Goal: Information Seeking & Learning: Learn about a topic

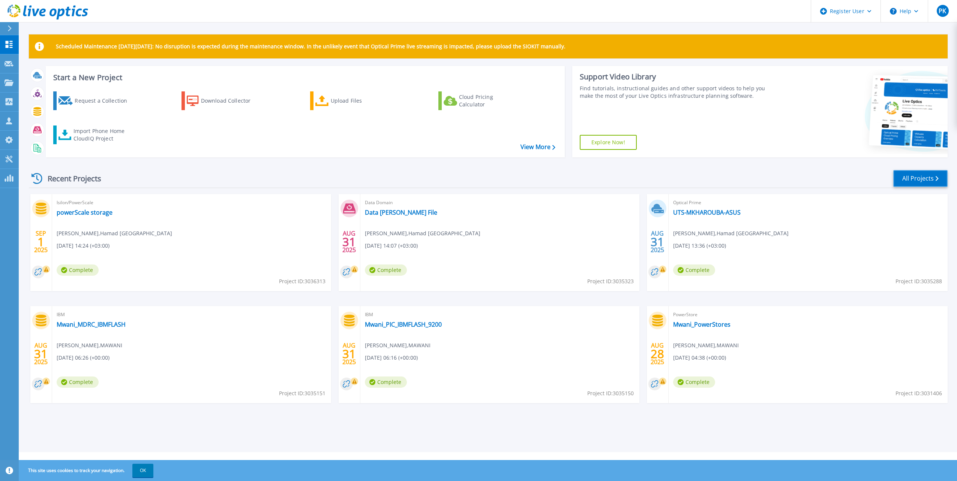
click at [928, 181] on link "All Projects" at bounding box center [920, 178] width 54 height 17
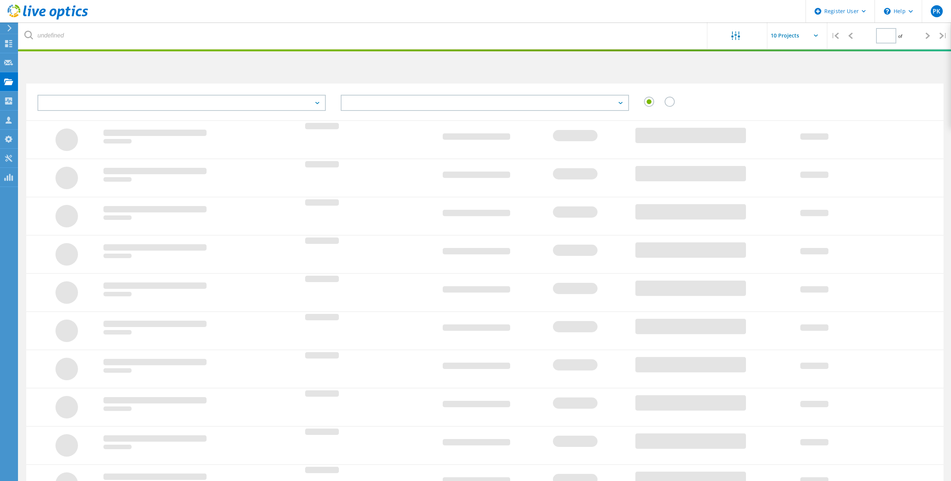
type input "1"
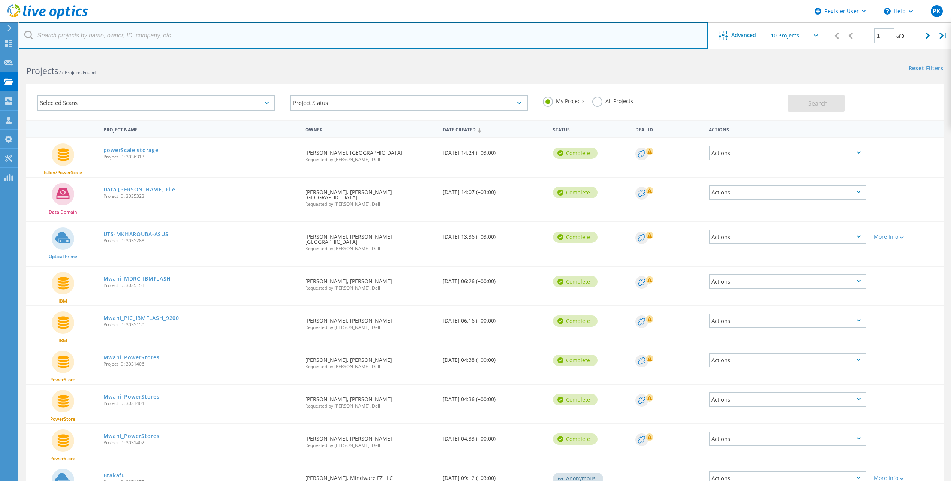
click at [71, 31] on input "text" at bounding box center [363, 35] width 689 height 26
paste input "2764565"
type input "2764565"
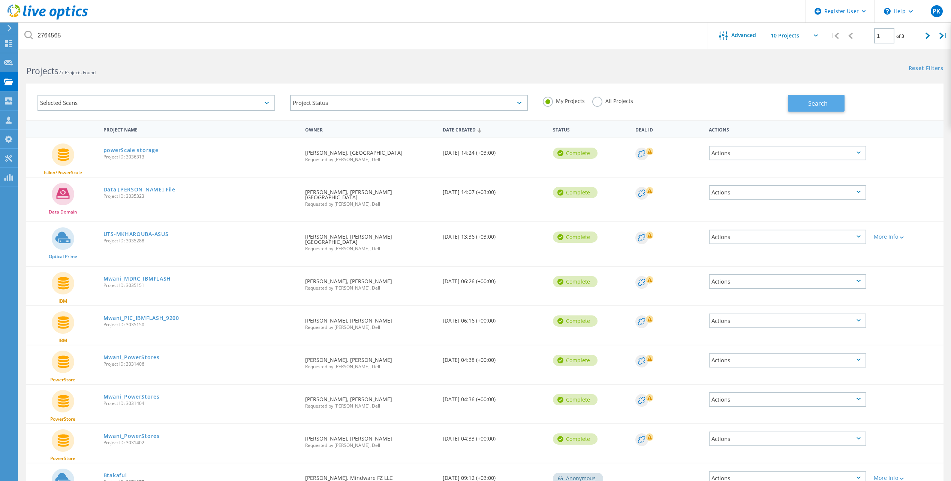
click at [818, 105] on span "Search" at bounding box center [817, 103] width 19 height 8
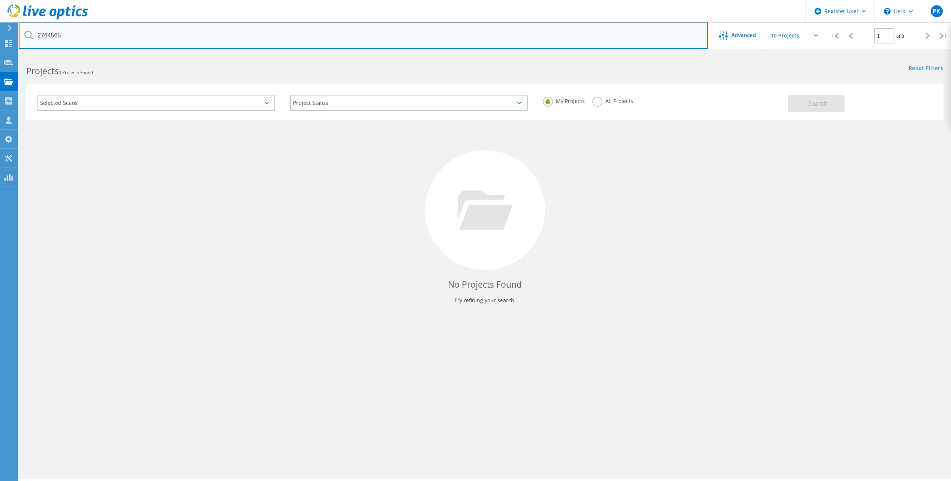
click at [78, 36] on input "2764565" at bounding box center [363, 35] width 689 height 26
click at [140, 32] on input "2764565" at bounding box center [363, 35] width 689 height 26
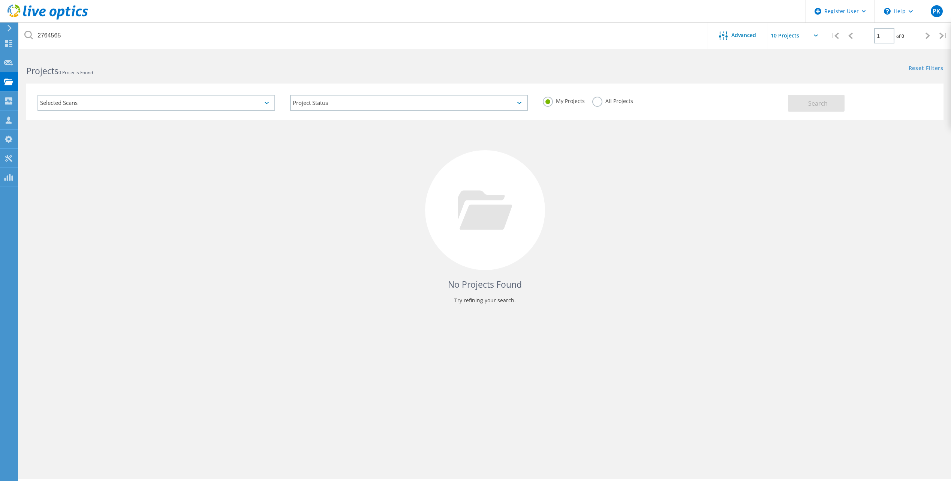
click at [789, 34] on input "text" at bounding box center [804, 35] width 75 height 26
click at [722, 64] on div "Reset Filters Show Filters" at bounding box center [718, 61] width 466 height 14
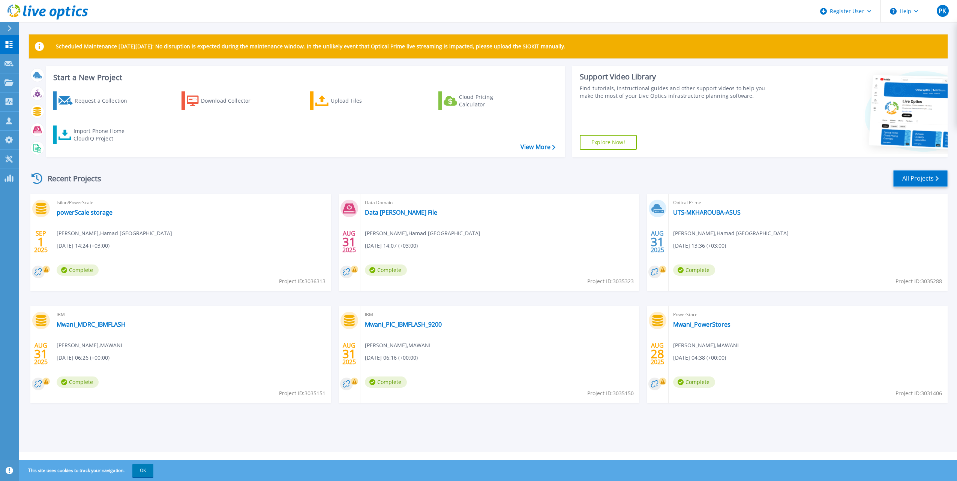
click at [912, 176] on link "All Projects" at bounding box center [920, 178] width 54 height 17
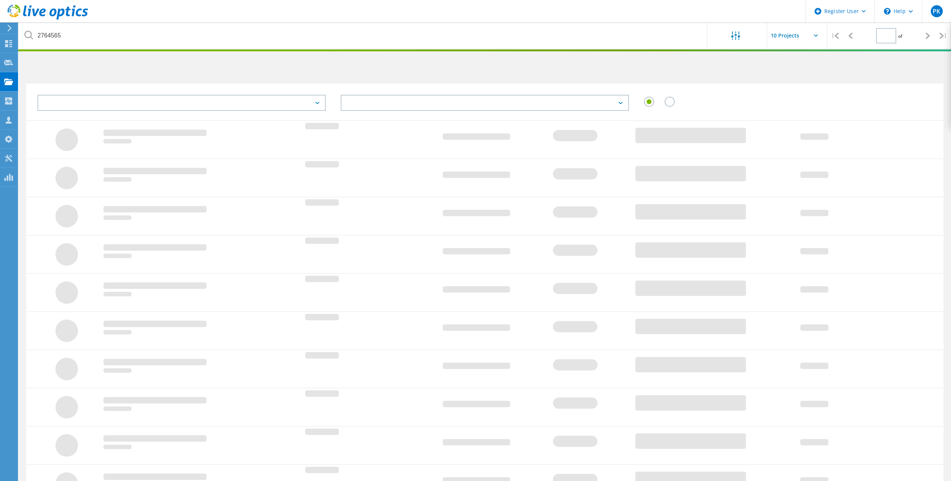
type input "1"
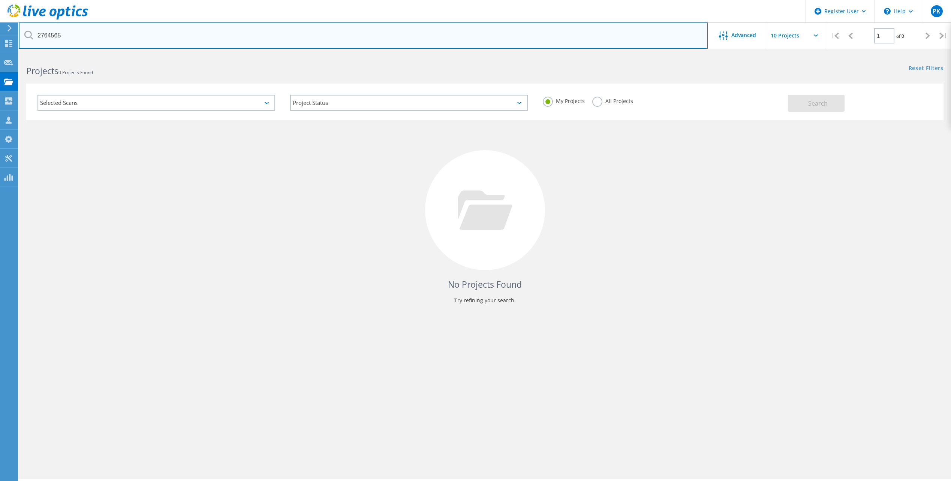
click at [326, 42] on input "2764565" at bounding box center [363, 35] width 689 height 26
type input "2"
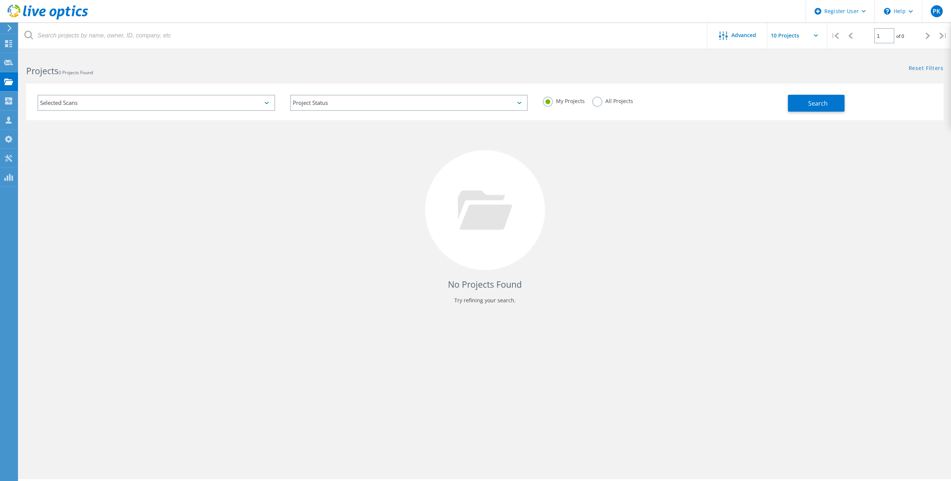
click at [179, 105] on div "Selected Scans" at bounding box center [156, 103] width 238 height 16
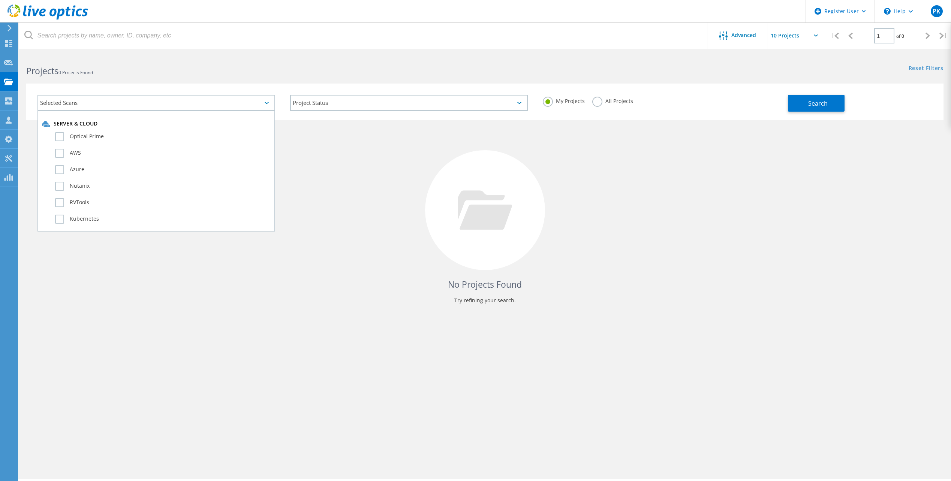
click at [139, 109] on div "Selected Scans" at bounding box center [156, 103] width 238 height 16
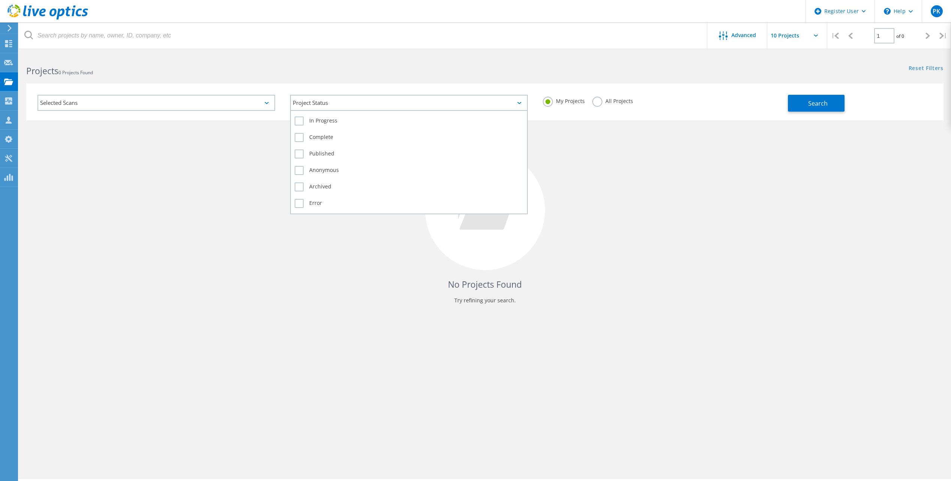
click at [389, 108] on div "Project Status" at bounding box center [409, 103] width 238 height 16
click at [383, 104] on div "Project Status" at bounding box center [409, 103] width 238 height 16
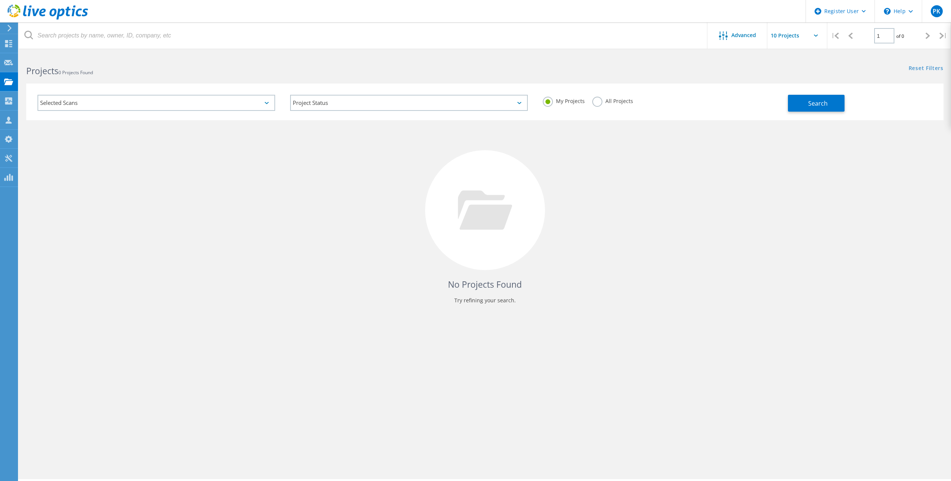
click at [600, 99] on label "All Projects" at bounding box center [612, 100] width 41 height 7
click at [0, 0] on input "All Projects" at bounding box center [0, 0] width 0 height 0
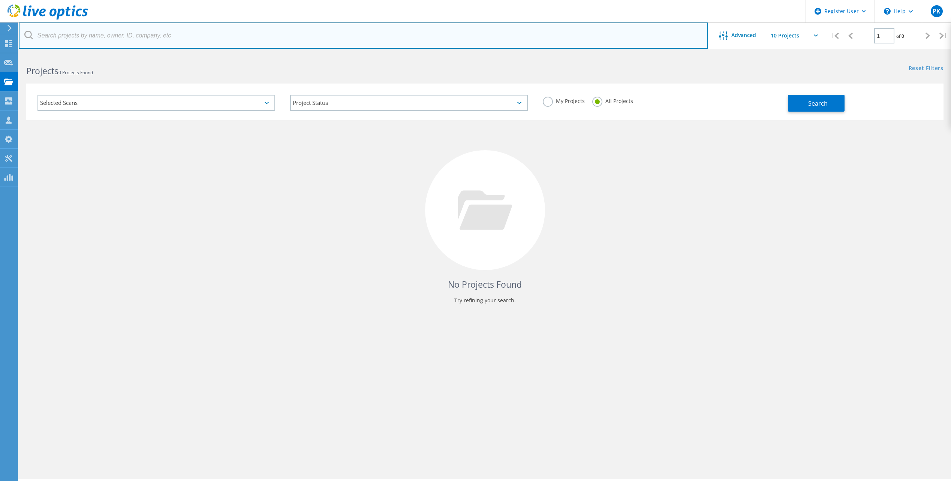
click at [315, 27] on input "text" at bounding box center [363, 35] width 689 height 26
paste input "2764565"
type input "2764565"
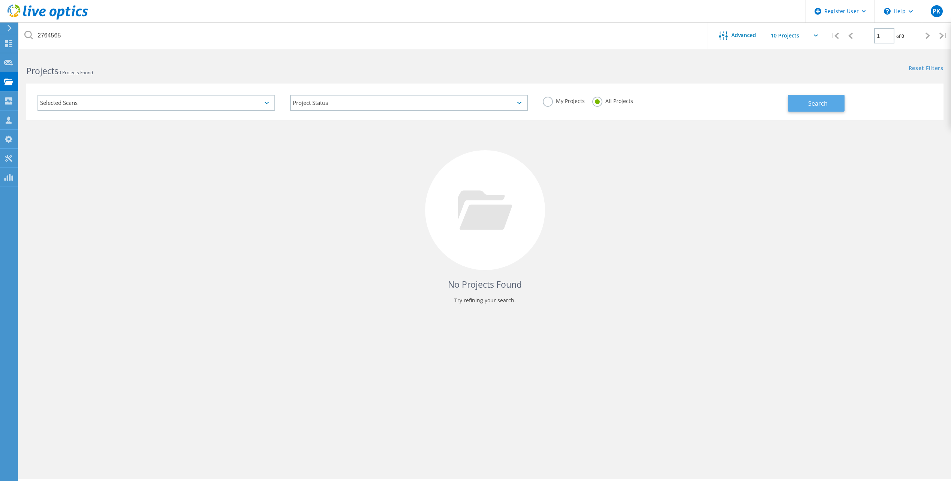
click at [820, 101] on span "Search" at bounding box center [817, 103] width 19 height 8
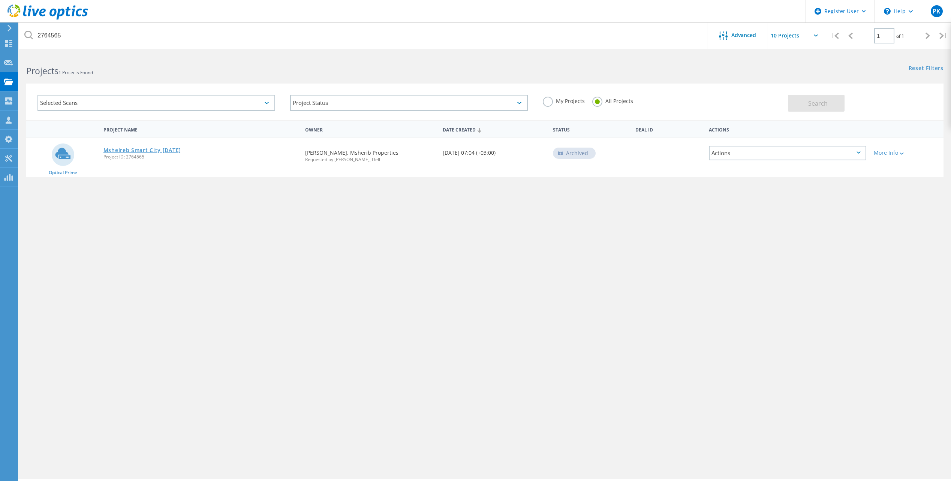
click at [141, 149] on link "Msheireb Smart City Jan 2025" at bounding box center [142, 150] width 78 height 5
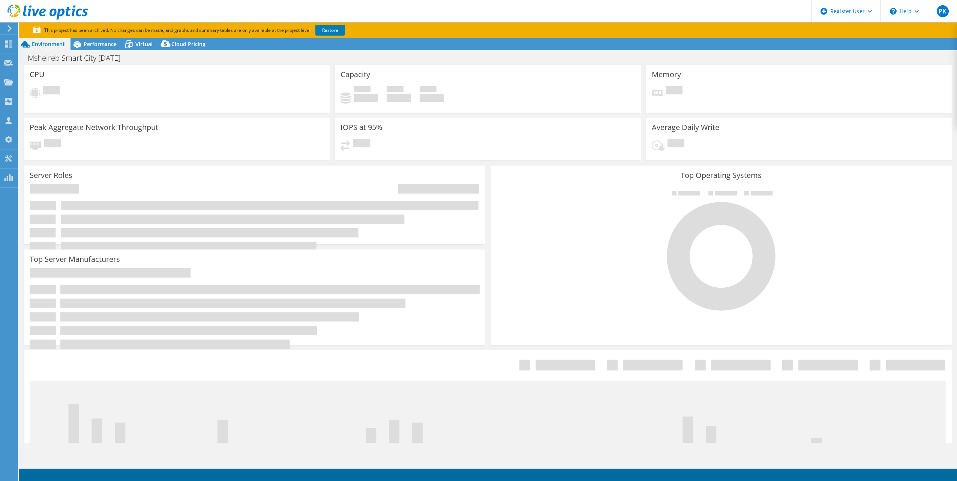
select select "USD"
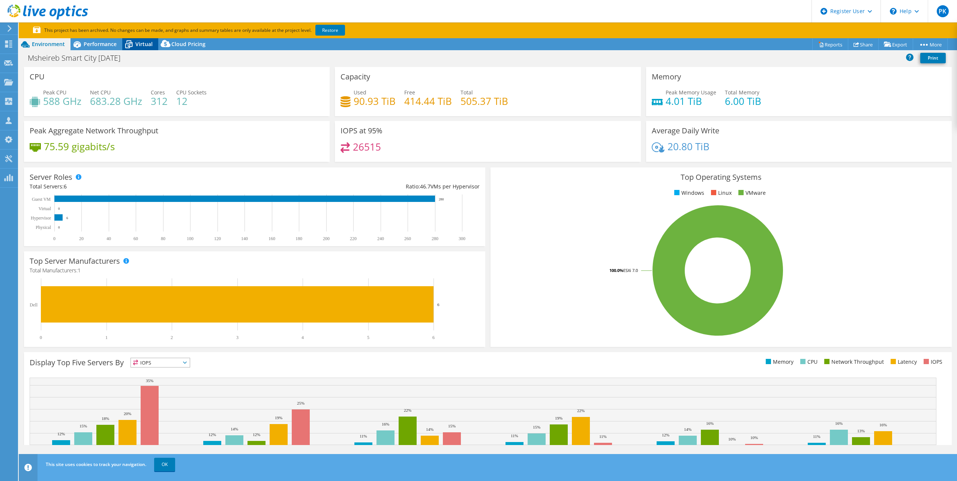
click at [135, 41] on icon at bounding box center [128, 44] width 13 height 13
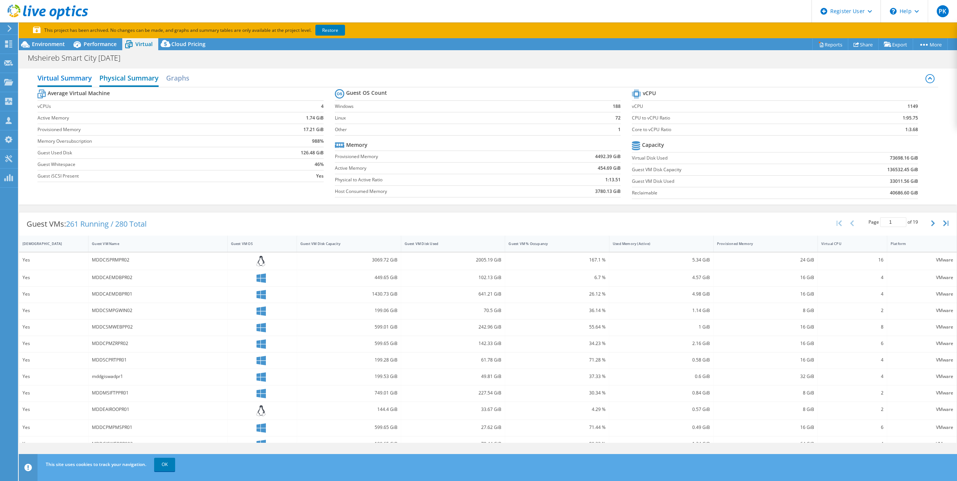
click at [128, 77] on h2 "Physical Summary" at bounding box center [128, 78] width 59 height 16
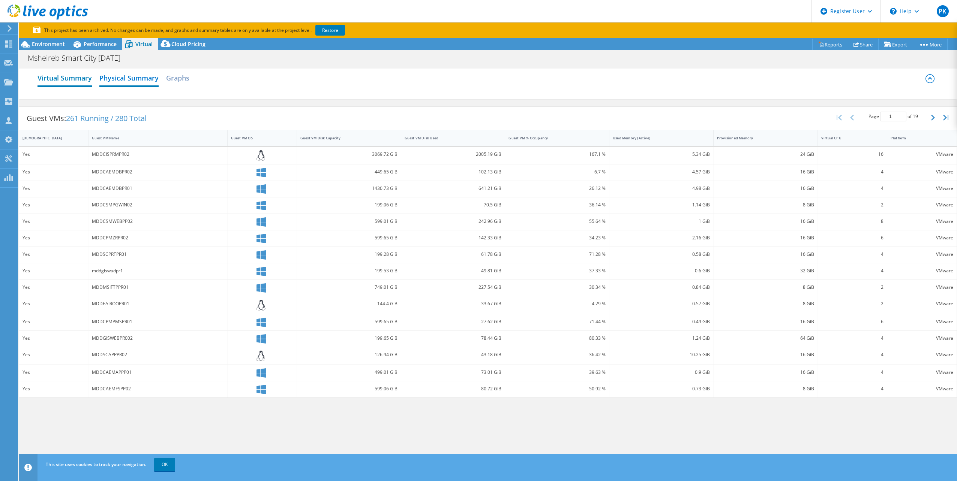
click at [70, 76] on h2 "Virtual Summary" at bounding box center [64, 78] width 54 height 16
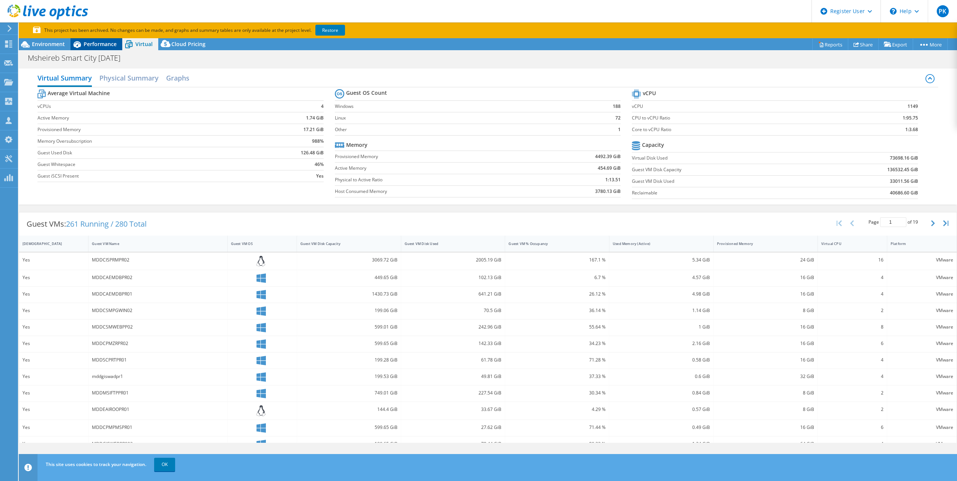
click at [104, 43] on span "Performance" at bounding box center [100, 43] width 33 height 7
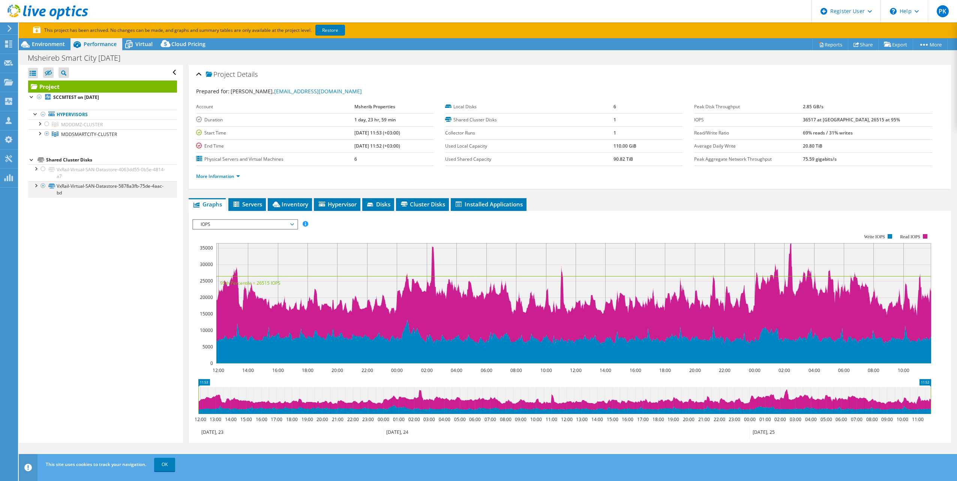
click at [36, 186] on div at bounding box center [35, 184] width 7 height 7
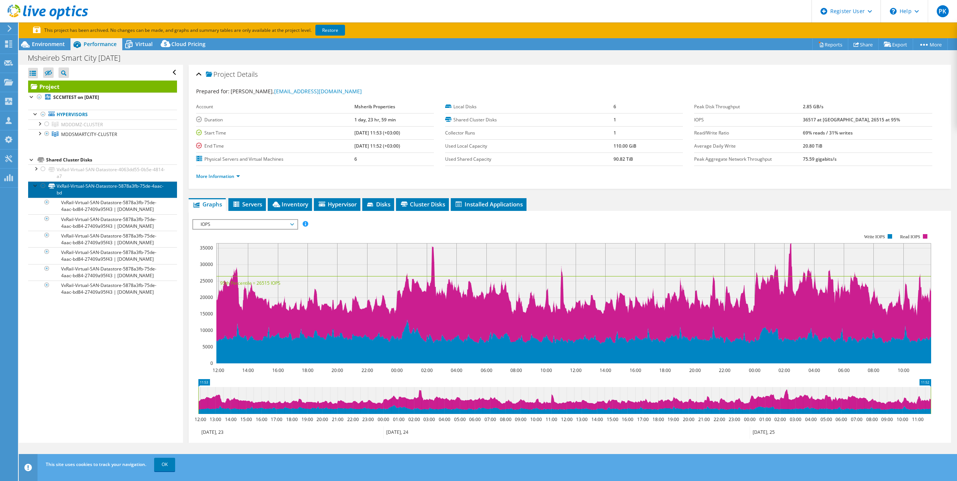
click at [81, 189] on link "VxRail-Virtual-SAN-Datastore-5878a3fb-75de-4aac-bd" at bounding box center [102, 189] width 149 height 16
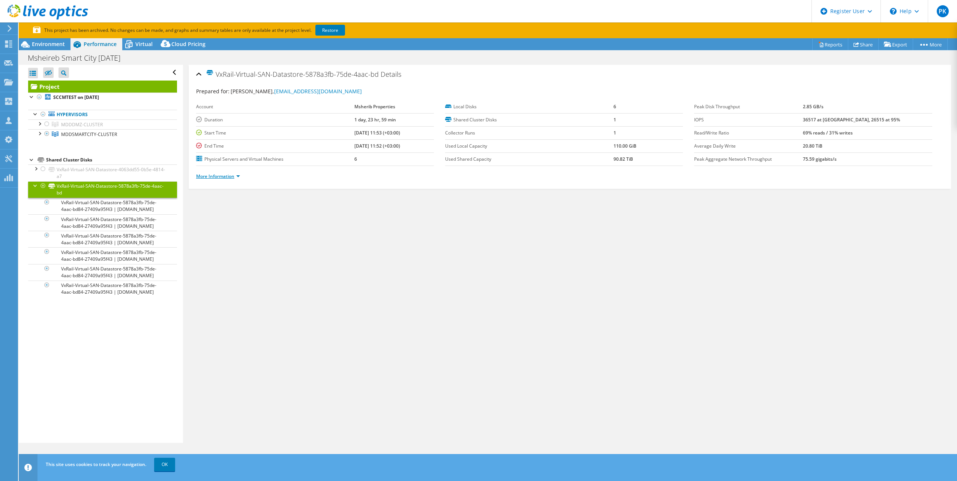
click at [227, 176] on link "More Information" at bounding box center [218, 176] width 44 height 6
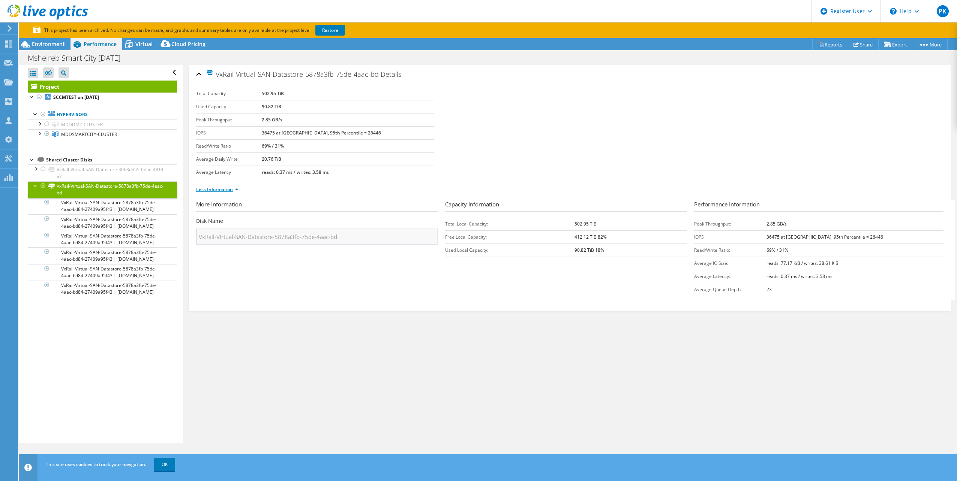
click at [228, 189] on link "Less Information" at bounding box center [217, 189] width 42 height 6
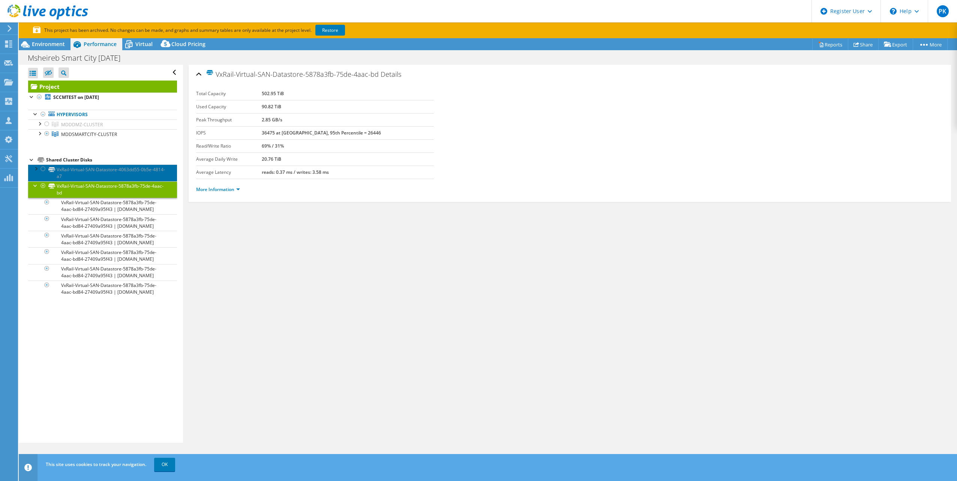
click at [60, 170] on link "VxRail-Virtual-SAN-Datastore-4063dd55-0b5e-4814-a7" at bounding box center [102, 173] width 149 height 16
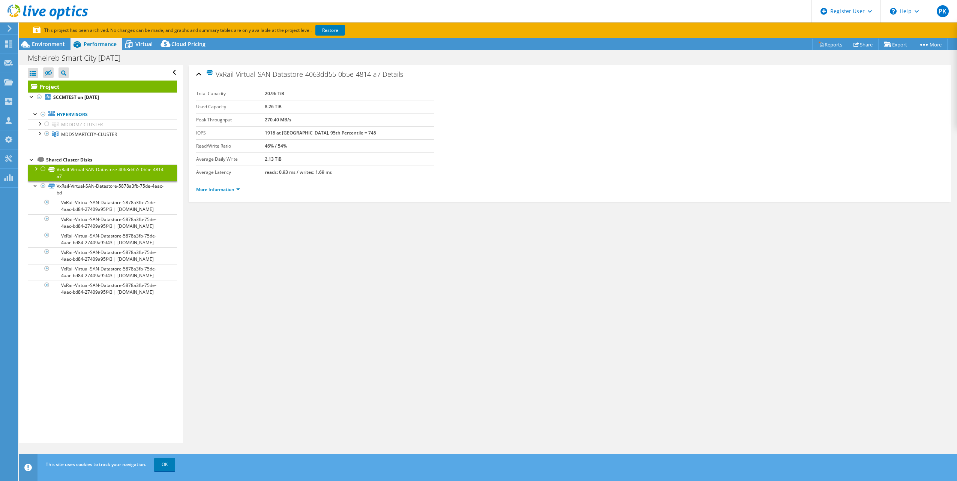
click at [36, 169] on div at bounding box center [35, 168] width 7 height 7
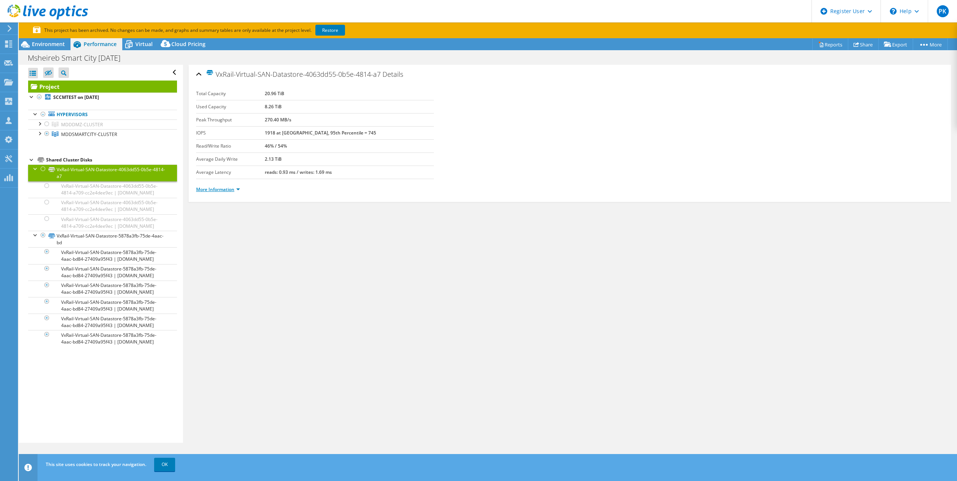
click at [229, 192] on link "More Information" at bounding box center [218, 189] width 44 height 6
click at [229, 188] on link "More Information" at bounding box center [218, 189] width 44 height 6
click at [237, 188] on link "More Information" at bounding box center [218, 189] width 44 height 6
click at [54, 111] on icon at bounding box center [51, 113] width 6 height 5
click at [59, 132] on link "MDDSMARTCITY-CLUSTER" at bounding box center [102, 134] width 149 height 10
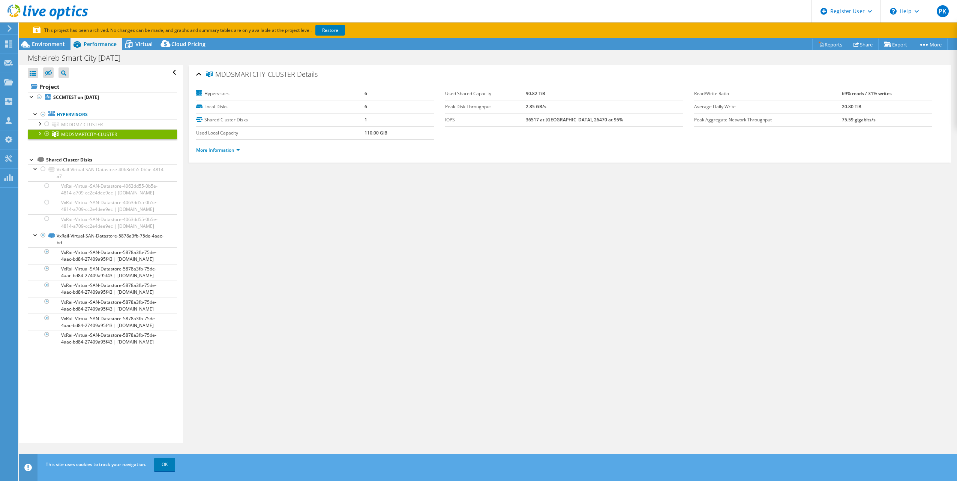
click at [42, 133] on div at bounding box center [39, 132] width 7 height 7
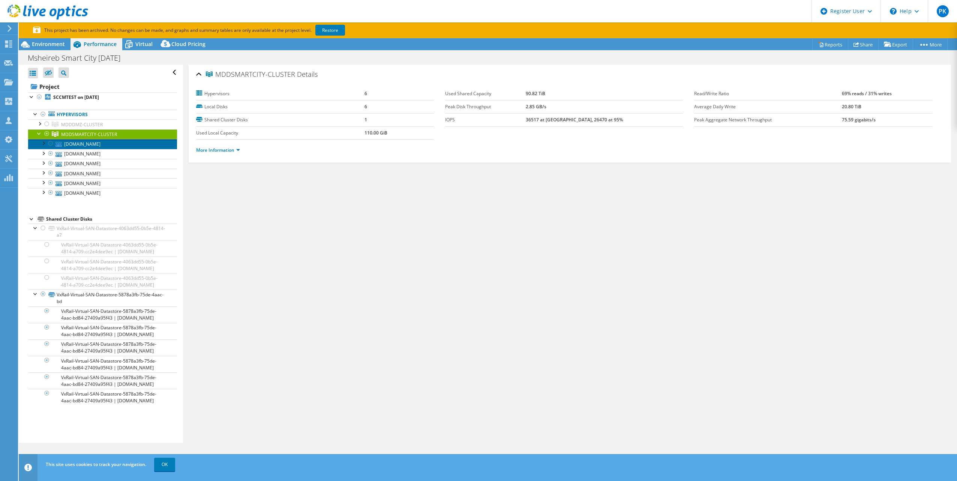
click at [83, 144] on link "mddscesx04.mpmdd.com" at bounding box center [102, 144] width 149 height 10
click at [216, 152] on link "More Information" at bounding box center [218, 150] width 44 height 6
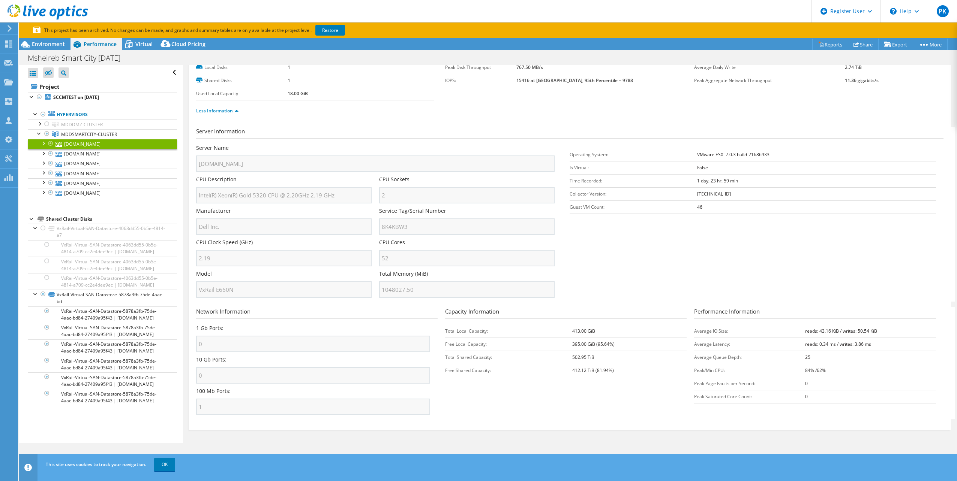
scroll to position [40, 0]
click at [30, 97] on div at bounding box center [31, 96] width 7 height 7
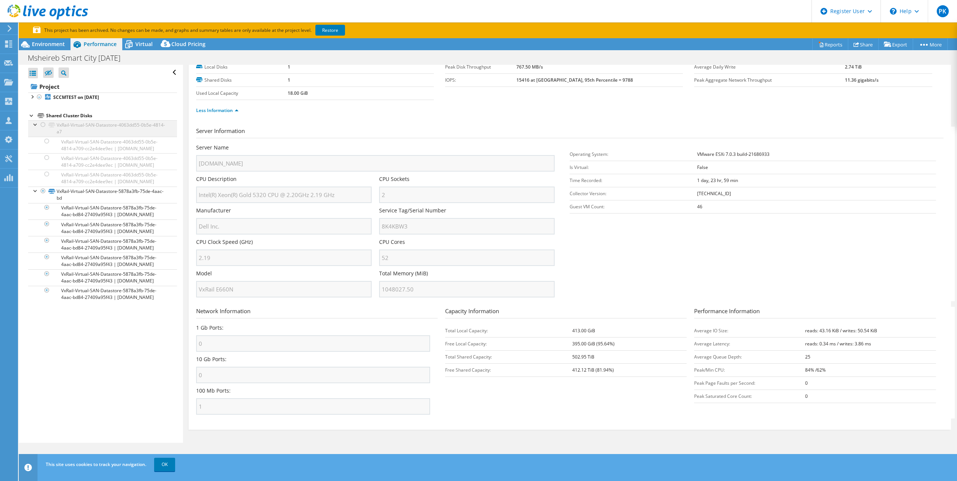
click at [36, 126] on div at bounding box center [35, 123] width 7 height 7
click at [32, 116] on div at bounding box center [31, 114] width 7 height 7
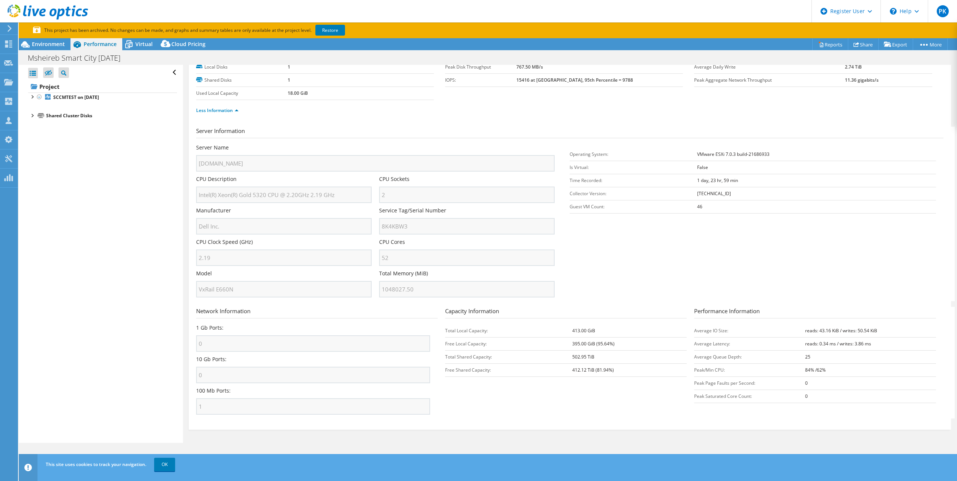
click at [31, 115] on div at bounding box center [31, 114] width 7 height 7
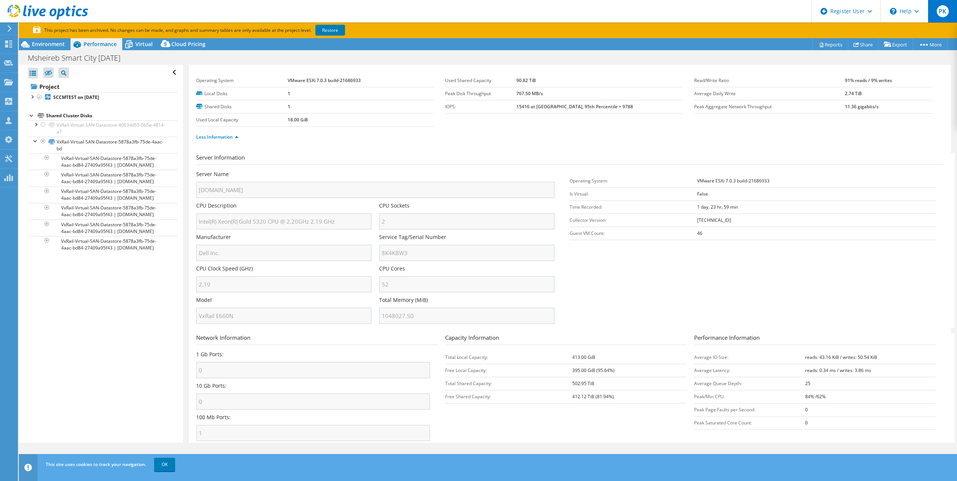
scroll to position [2, 0]
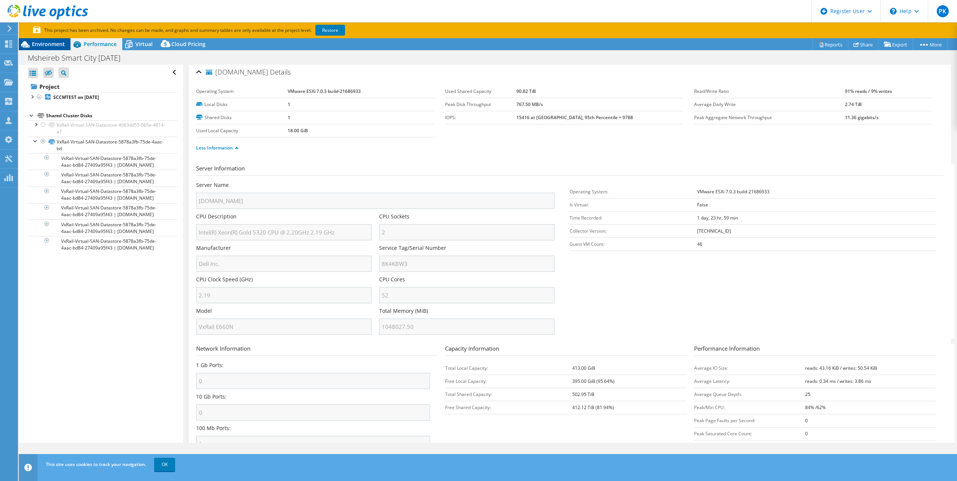
click at [41, 43] on span "Environment" at bounding box center [48, 43] width 33 height 7
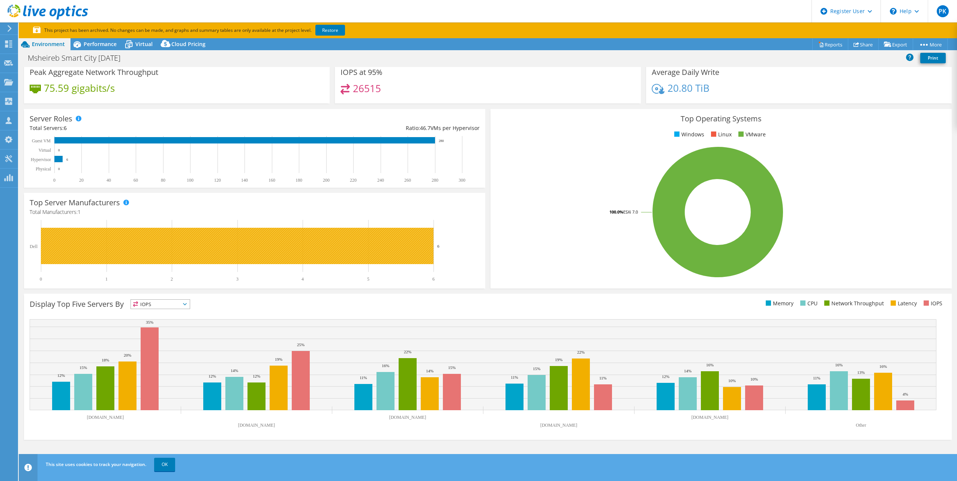
scroll to position [0, 0]
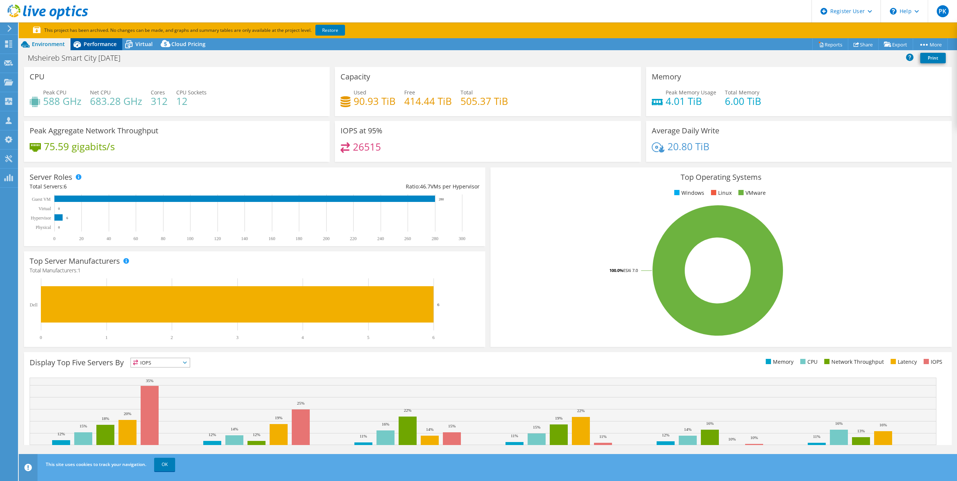
click at [83, 48] on icon at bounding box center [76, 44] width 13 height 13
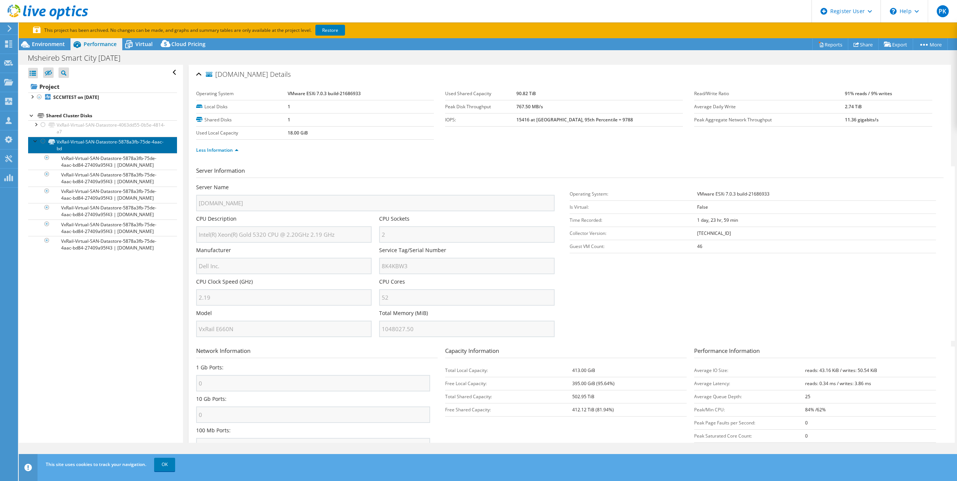
click at [75, 143] on link "VxRail-Virtual-SAN-Datastore-5878a3fb-75de-4aac-bd" at bounding box center [102, 145] width 149 height 16
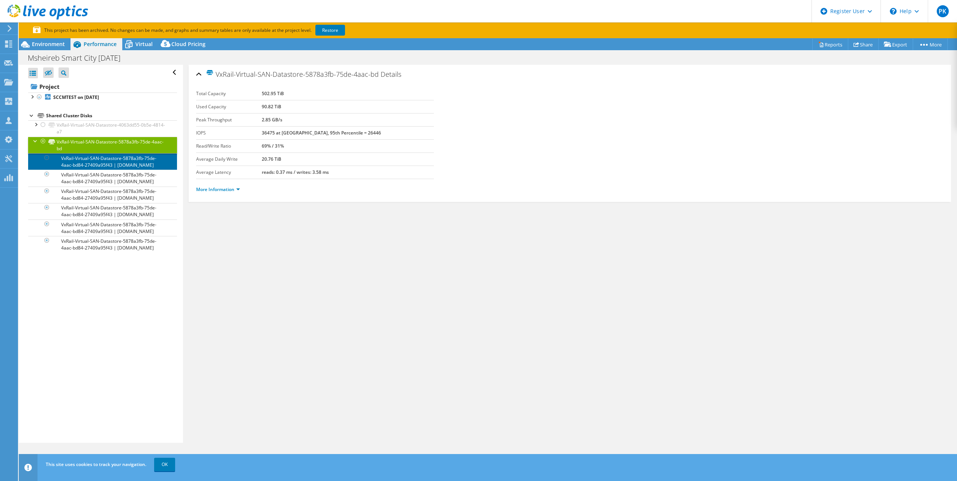
click at [75, 160] on link "VxRail-Virtual-SAN-Datastore-5878a3fb-75de-4aac-bd84-27409a95f43 | mddscesx04.m…" at bounding box center [102, 161] width 149 height 16
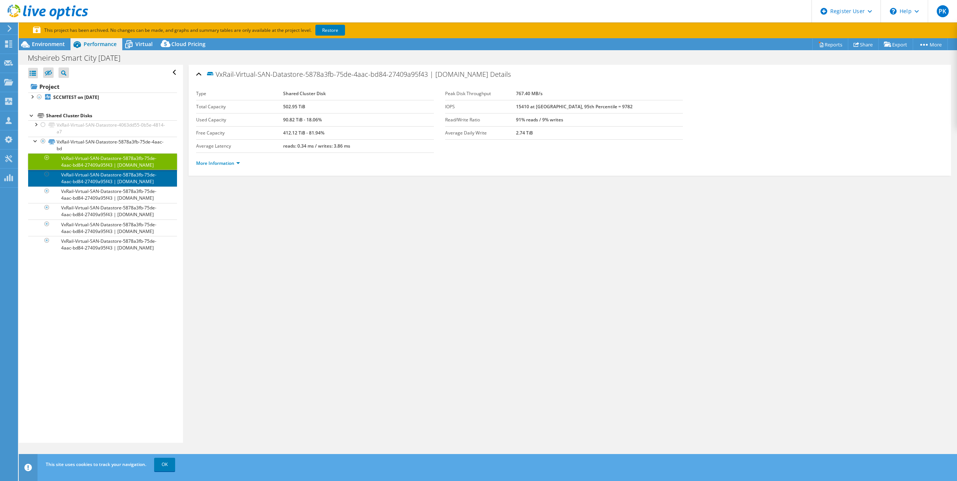
click at [82, 184] on link "VxRail-Virtual-SAN-Datastore-5878a3fb-75de-4aac-bd84-27409a95f43 | mddscesx05.m…" at bounding box center [102, 178] width 149 height 16
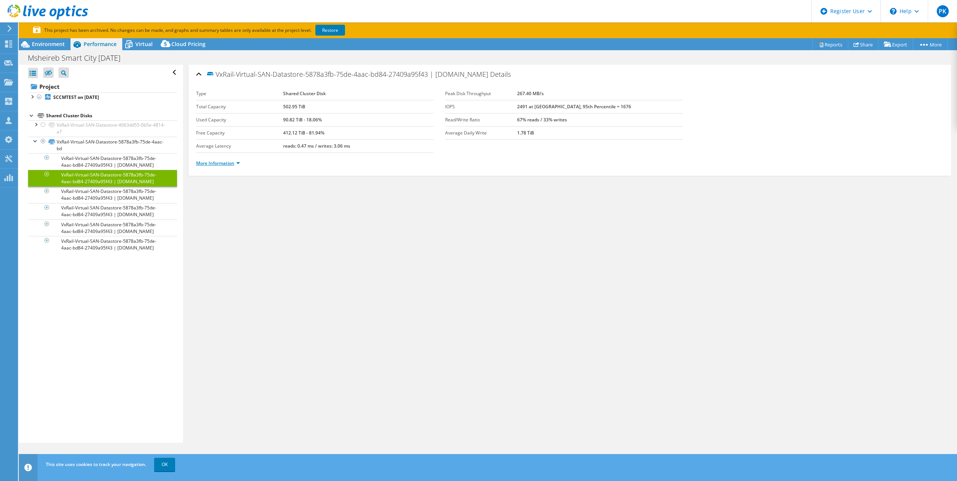
click at [218, 162] on link "More Information" at bounding box center [218, 163] width 44 height 6
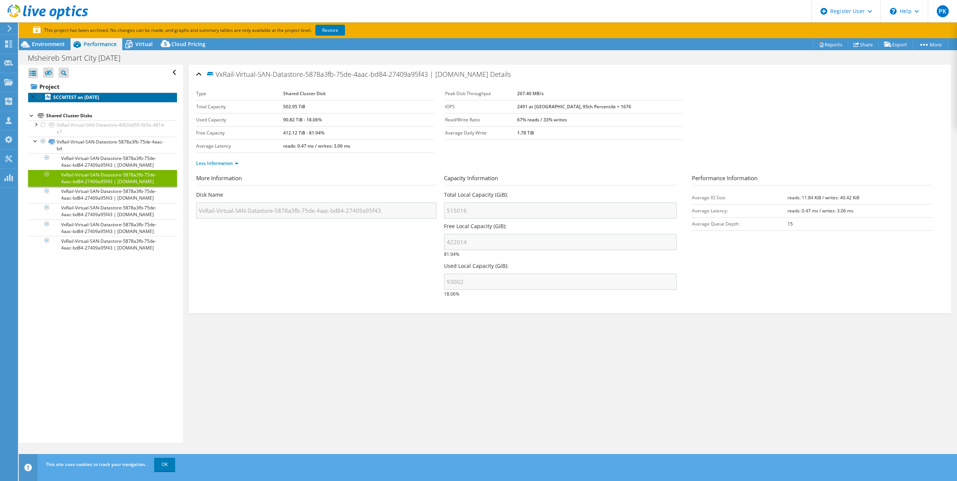
click at [90, 99] on b "SCCMTEST on 1/30/2025" at bounding box center [76, 97] width 46 height 6
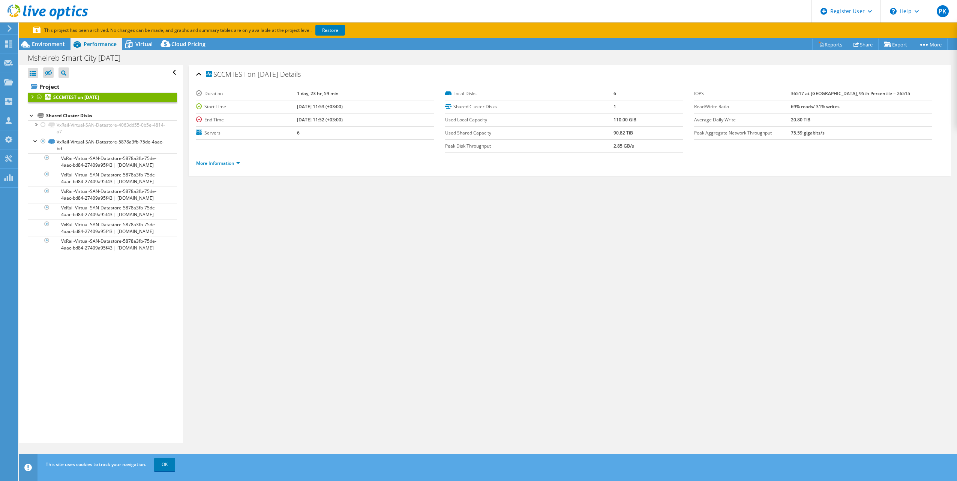
click at [241, 163] on li "More Information" at bounding box center [220, 163] width 48 height 8
click at [232, 164] on link "More Information" at bounding box center [218, 163] width 44 height 6
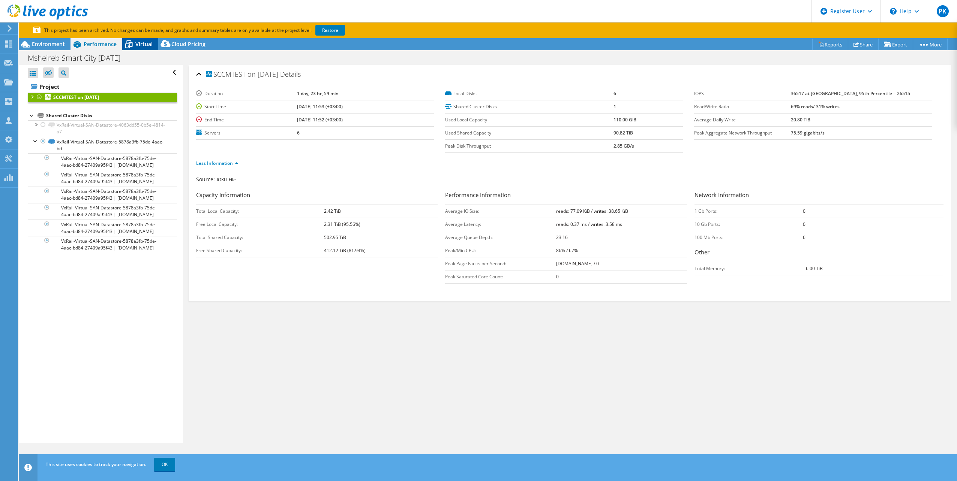
click at [142, 43] on span "Virtual" at bounding box center [143, 43] width 17 height 7
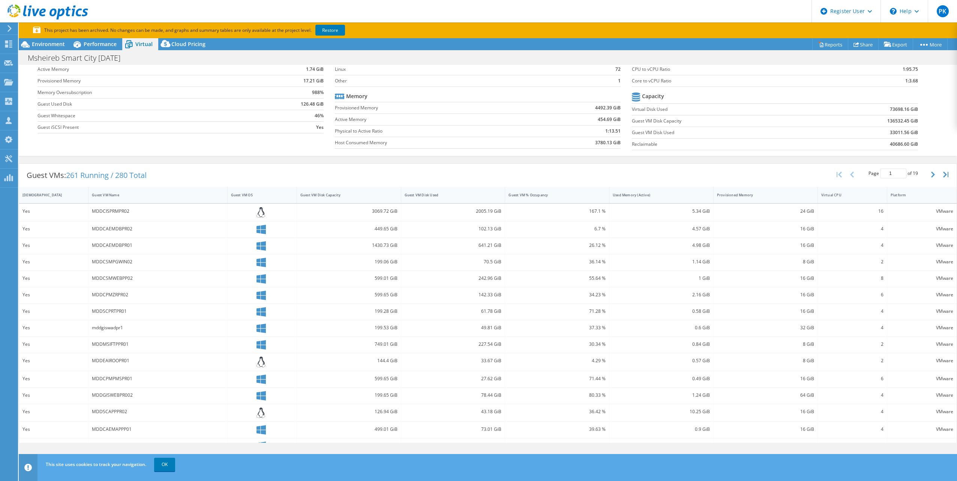
scroll to position [64, 0]
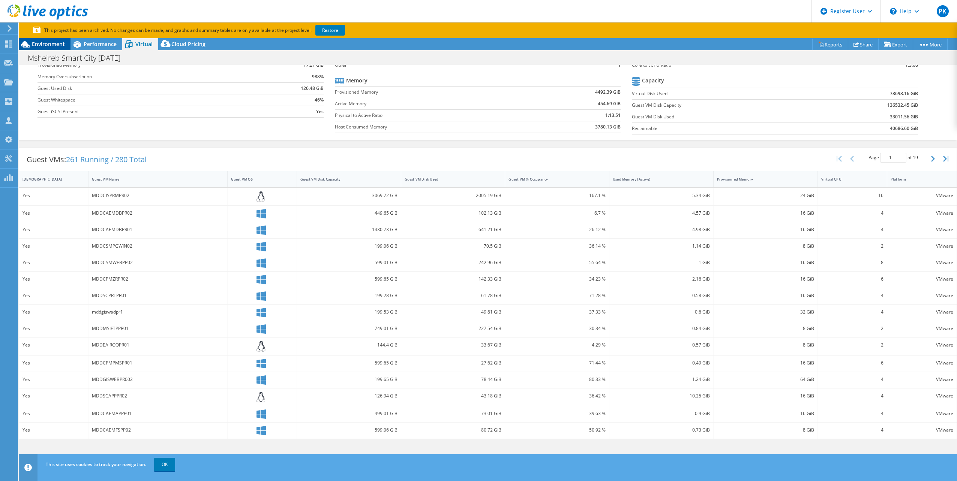
click at [45, 46] on span "Environment" at bounding box center [48, 43] width 33 height 7
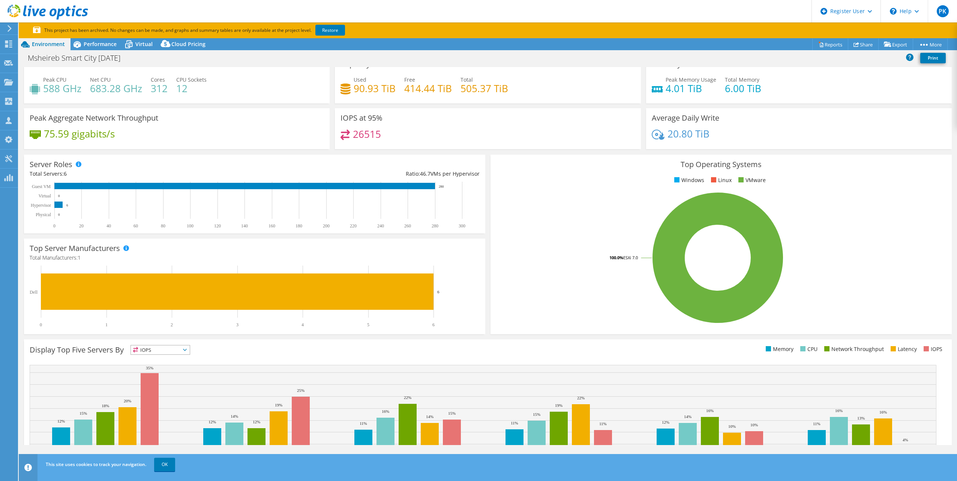
scroll to position [0, 0]
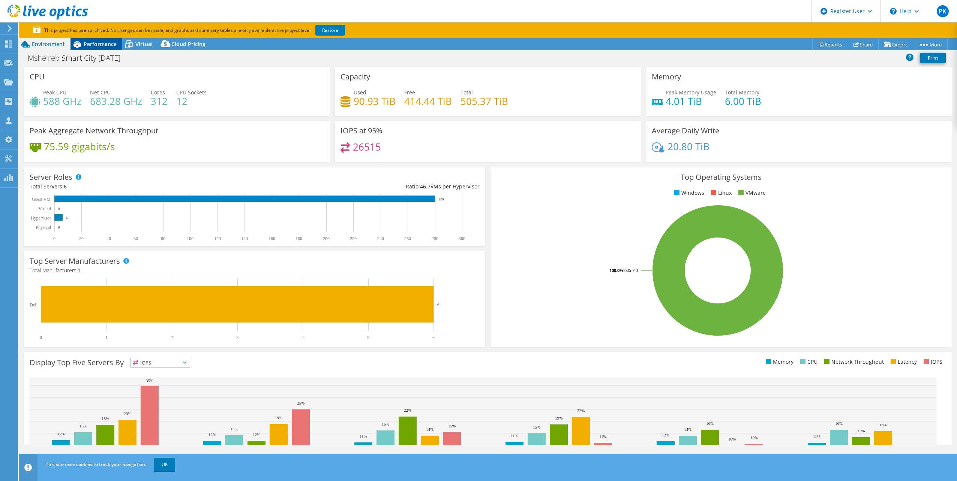
click at [95, 44] on span "Performance" at bounding box center [100, 43] width 33 height 7
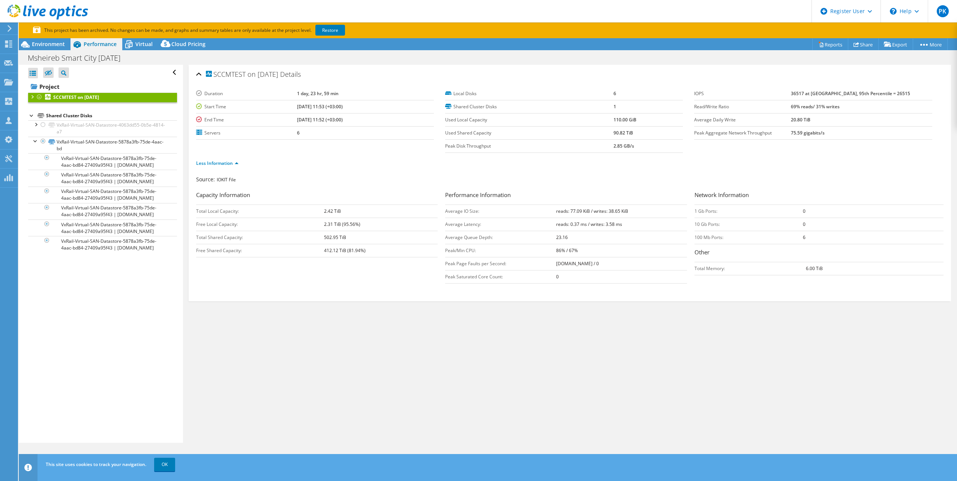
click at [63, 115] on div "Shared Cluster Disks" at bounding box center [111, 115] width 131 height 9
click at [42, 128] on div at bounding box center [42, 124] width 7 height 9
click at [74, 126] on link "VxRail-Virtual-SAN-Datastore-4063dd55-0b5e-4814-a7" at bounding box center [102, 128] width 149 height 16
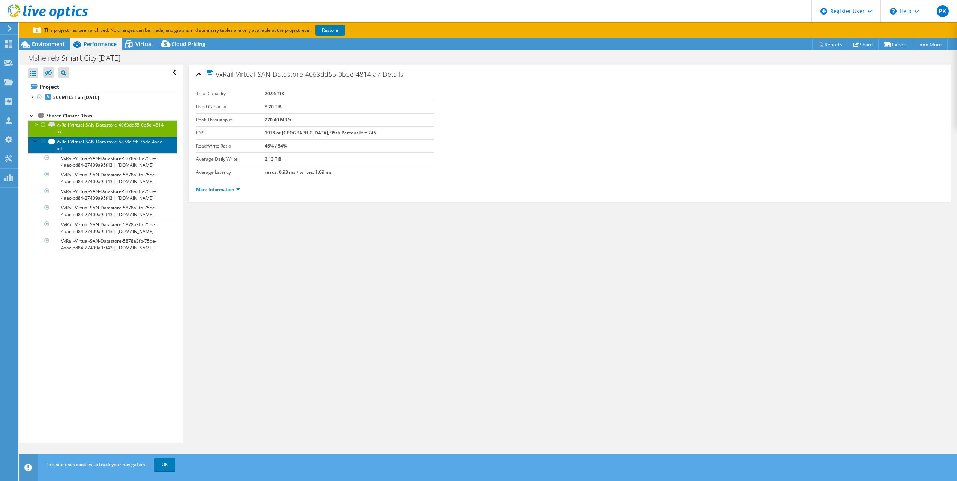
click at [89, 149] on link "VxRail-Virtual-SAN-Datastore-5878a3fb-75de-4aac-bd" at bounding box center [102, 145] width 149 height 16
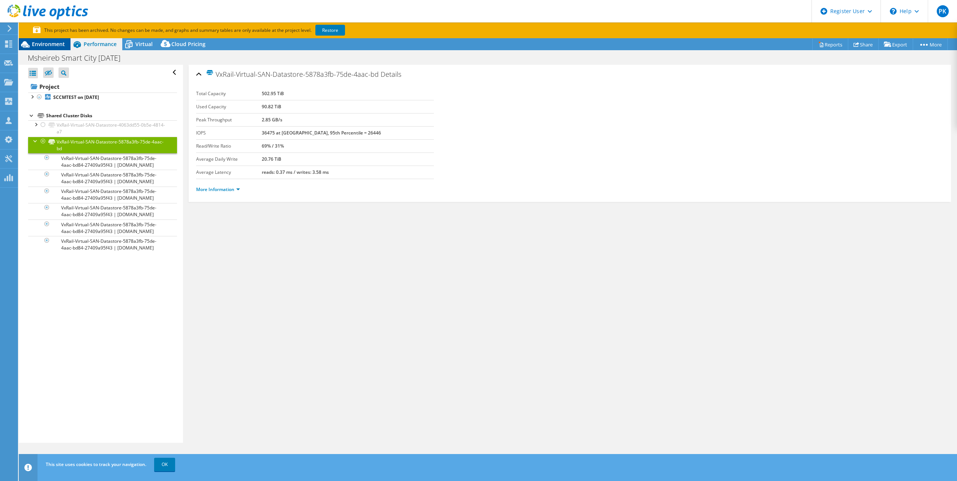
click at [51, 46] on span "Environment" at bounding box center [48, 43] width 33 height 7
